Goal: Task Accomplishment & Management: Complete application form

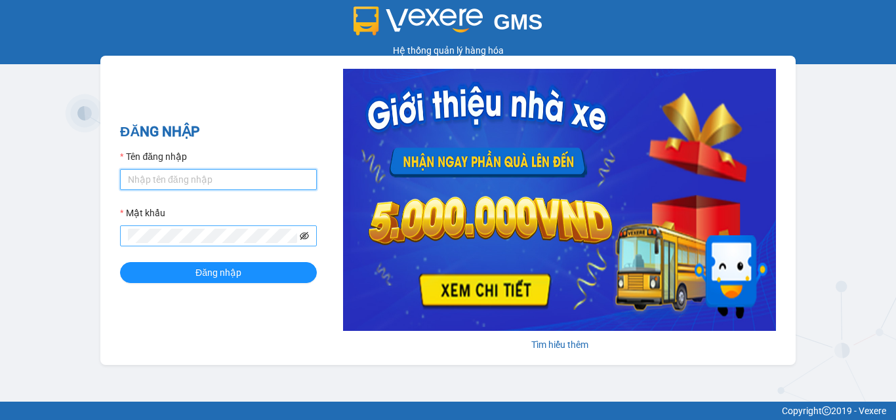
type input "khoq8.cohai"
click at [305, 236] on icon "eye-invisible" at bounding box center [304, 236] width 9 height 9
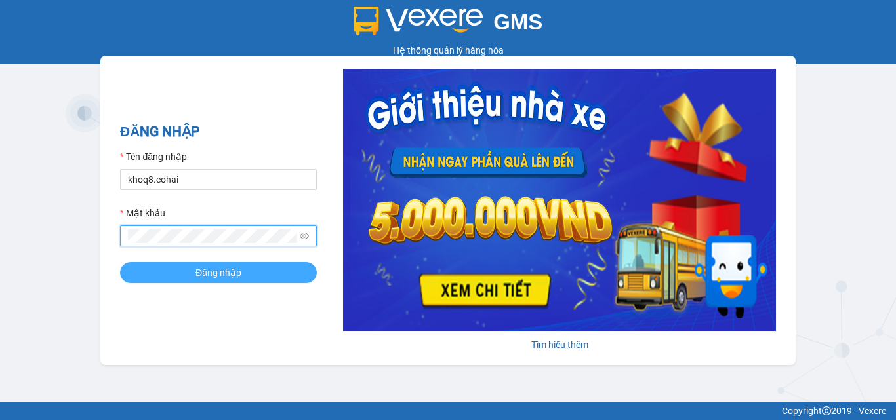
click at [223, 275] on span "Đăng nhập" at bounding box center [218, 273] width 46 height 14
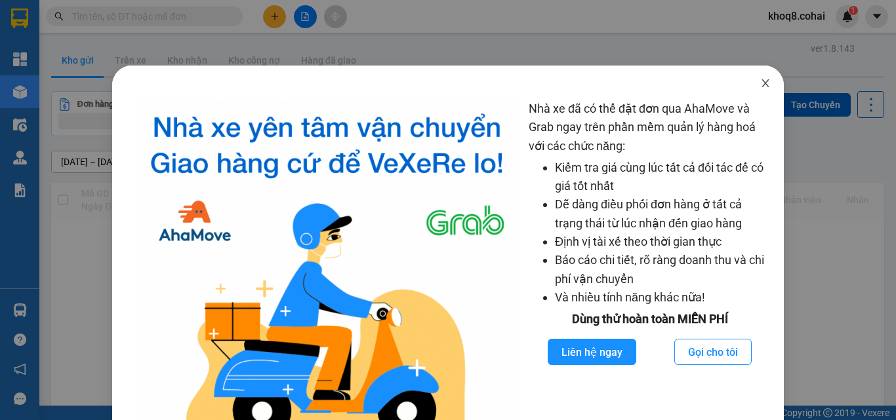
click at [760, 83] on icon "close" at bounding box center [765, 83] width 10 height 10
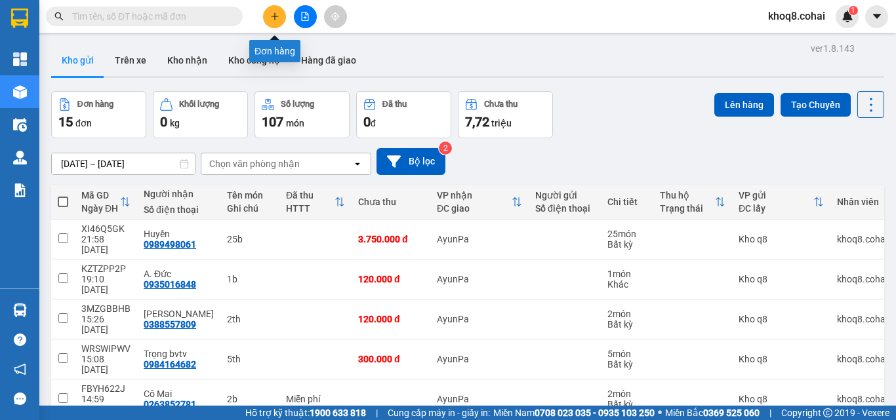
click at [272, 16] on icon "plus" at bounding box center [274, 16] width 7 height 1
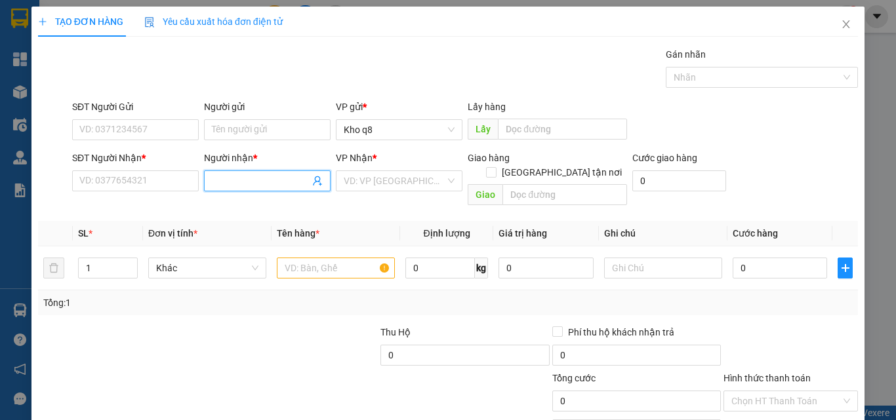
click at [247, 173] on span at bounding box center [267, 181] width 127 height 21
paste input "â"
paste input "ê"
paste input "ền"
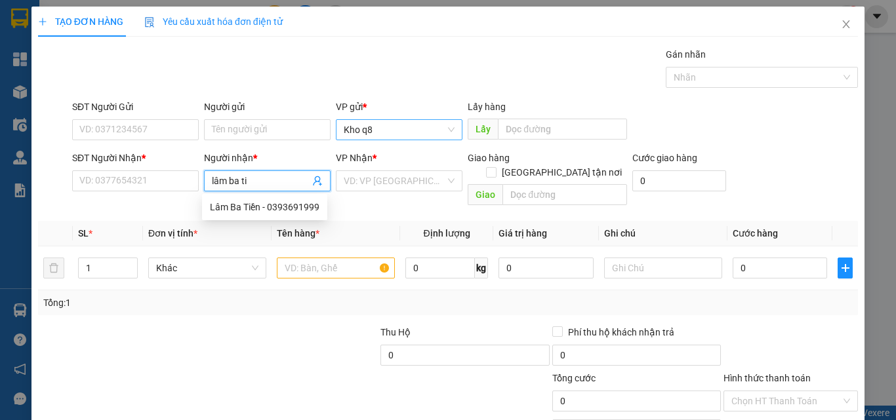
type input "lâm ba tiền"
click at [288, 205] on div "Lâm Ba Tiền - 0393691999" at bounding box center [265, 207] width 110 height 14
type input "0393691999"
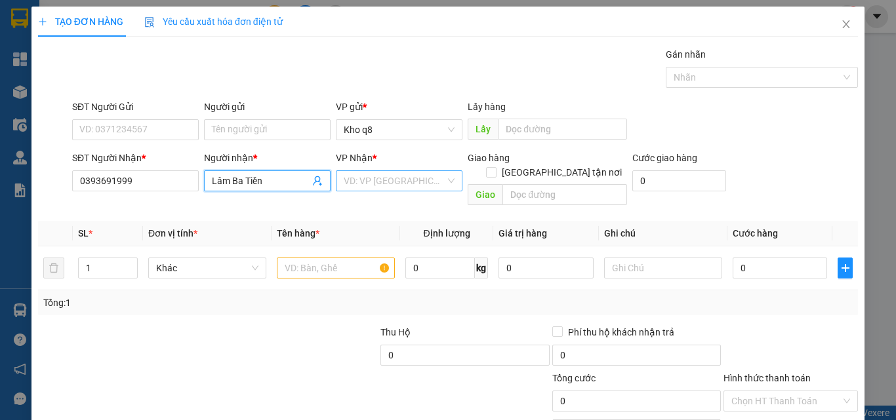
type input "Lâm Ba Tiền"
click at [354, 178] on input "search" at bounding box center [395, 181] width 102 height 20
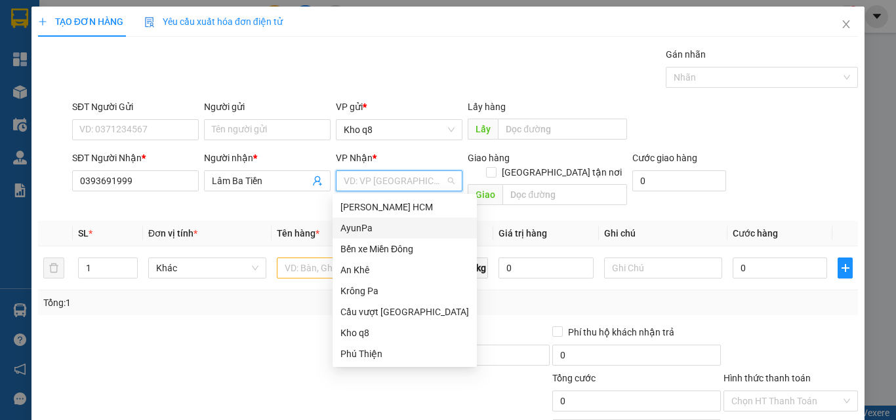
click at [350, 232] on div "AyunPa" at bounding box center [404, 228] width 129 height 14
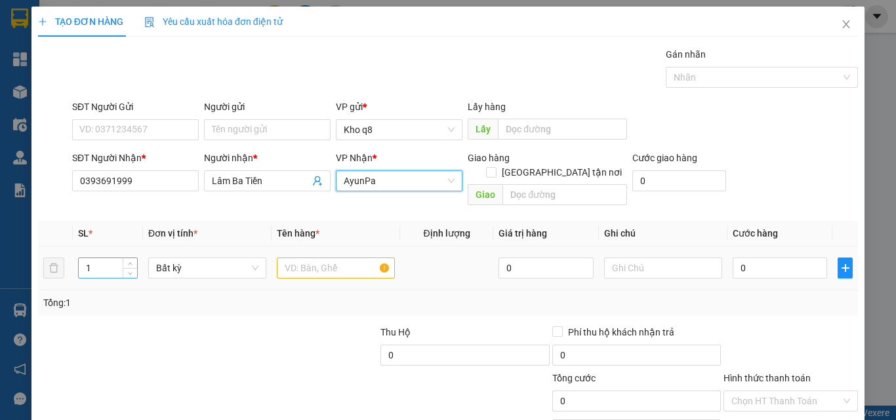
click at [100, 258] on input "1" at bounding box center [108, 268] width 58 height 20
type input "7"
click at [302, 258] on input "text" at bounding box center [336, 268] width 118 height 21
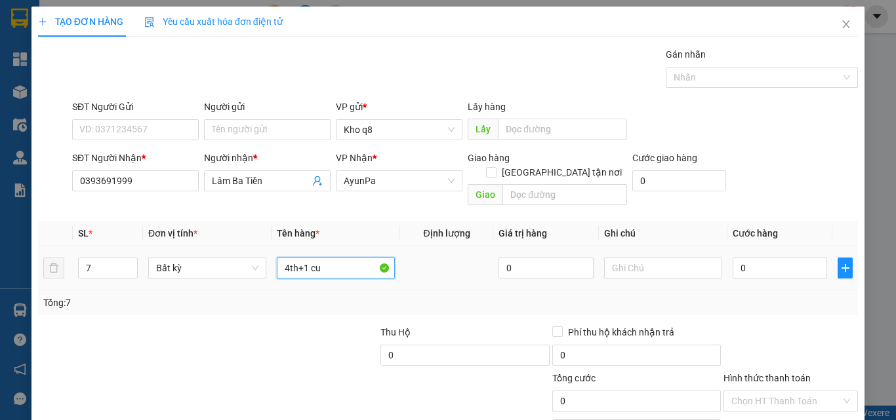
paste input "ô"
paste input "ộn"
click at [331, 260] on input "4th+1 cuộn 2b" at bounding box center [336, 268] width 118 height 21
type input "4th+1 cuộn+2b"
click at [762, 258] on input "0" at bounding box center [780, 268] width 94 height 21
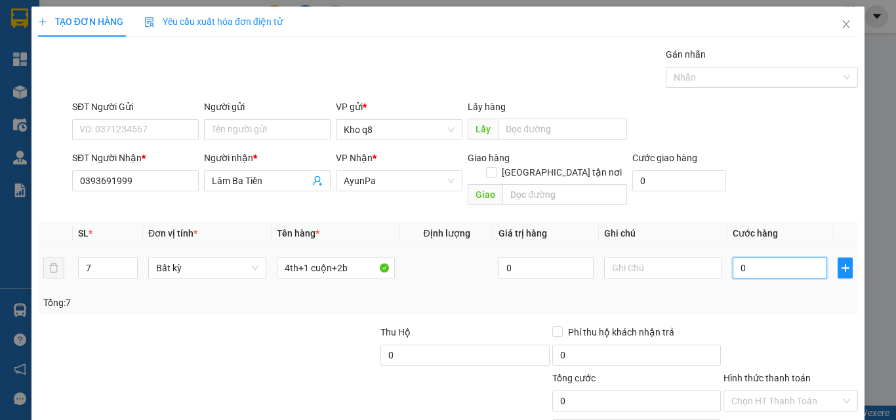
type input "4"
type input "40"
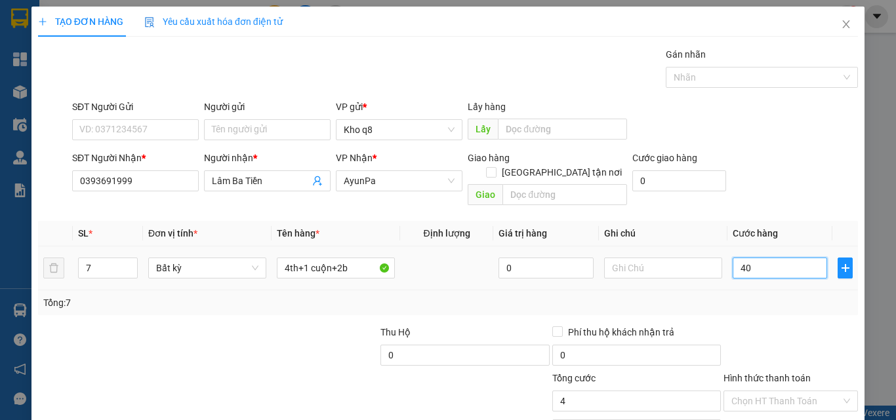
type input "40"
type input "400"
type input "400.000"
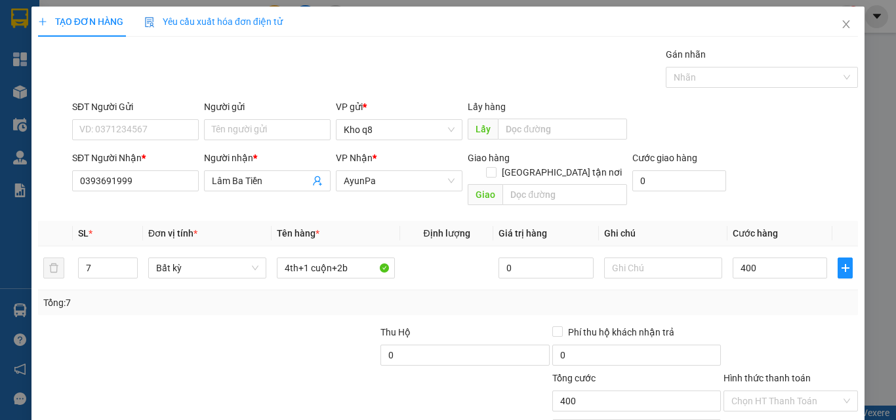
type input "400.000"
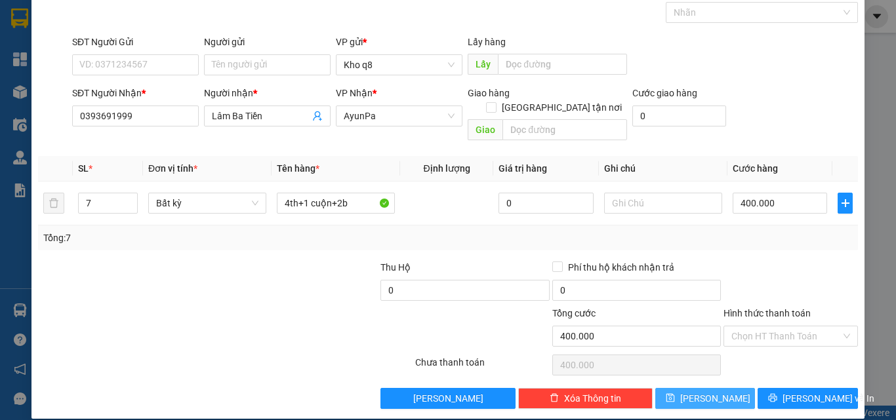
click at [696, 388] on button "Lưu" at bounding box center [705, 398] width 100 height 21
type input "1"
type input "0"
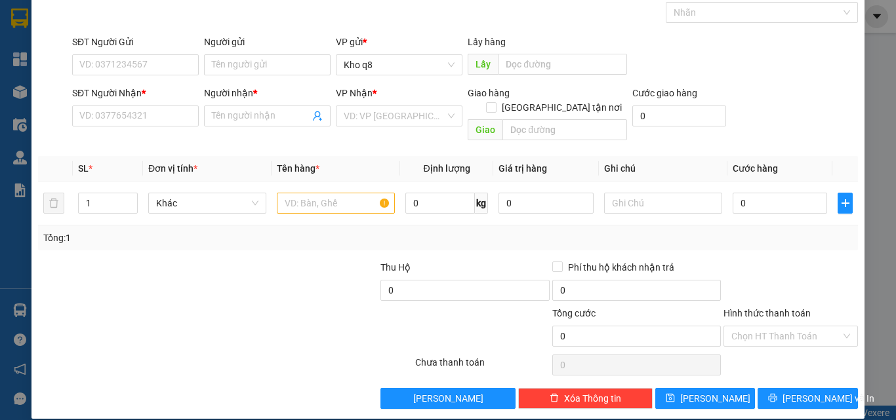
scroll to position [0, 0]
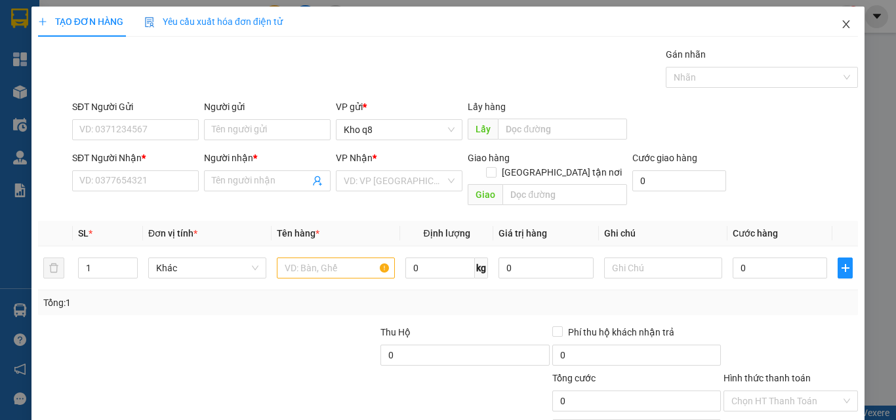
click at [843, 23] on icon "close" at bounding box center [846, 24] width 7 height 8
